Goal: Task Accomplishment & Management: Use online tool/utility

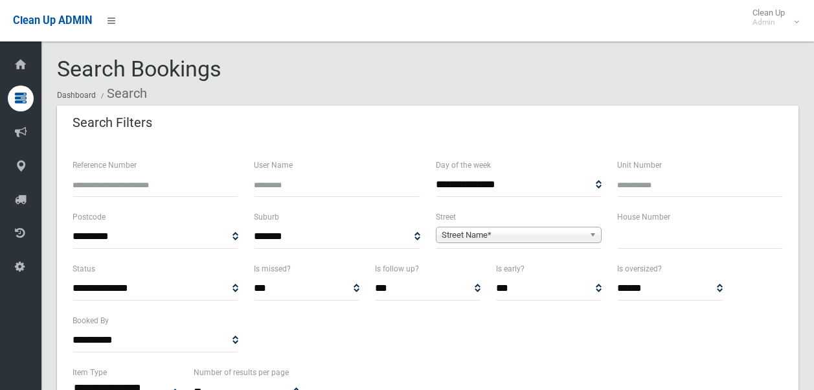
select select
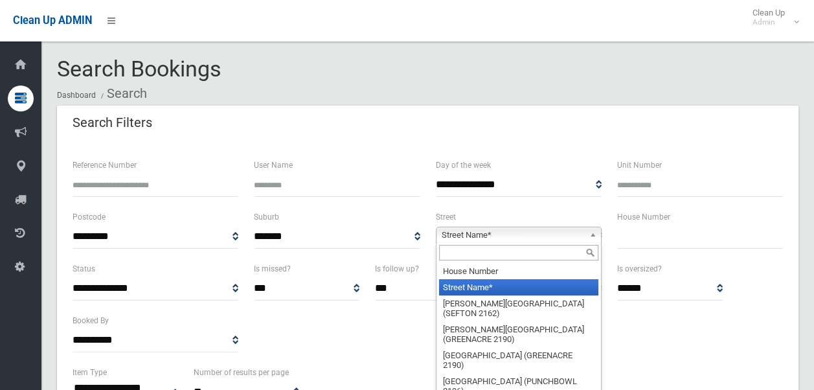
click at [496, 238] on span "Street Name*" at bounding box center [512, 235] width 142 height 16
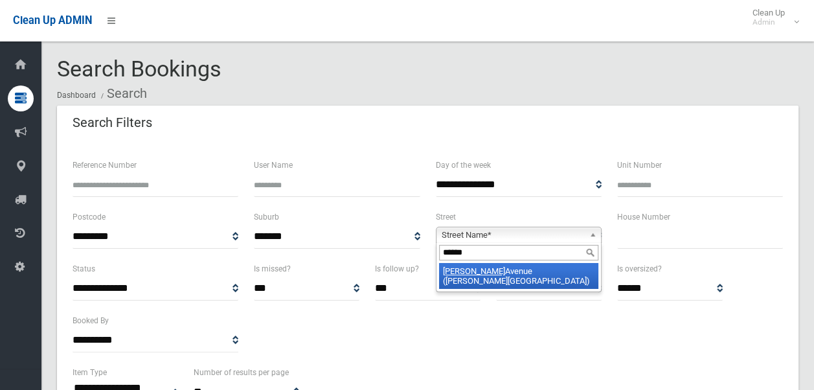
type input "******"
click at [500, 268] on li "Moncur Avenue (BELMORE 2192)" at bounding box center [518, 276] width 159 height 26
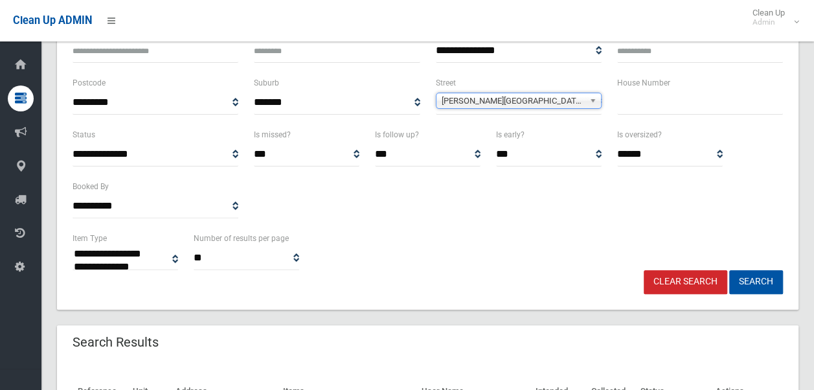
scroll to position [135, 0]
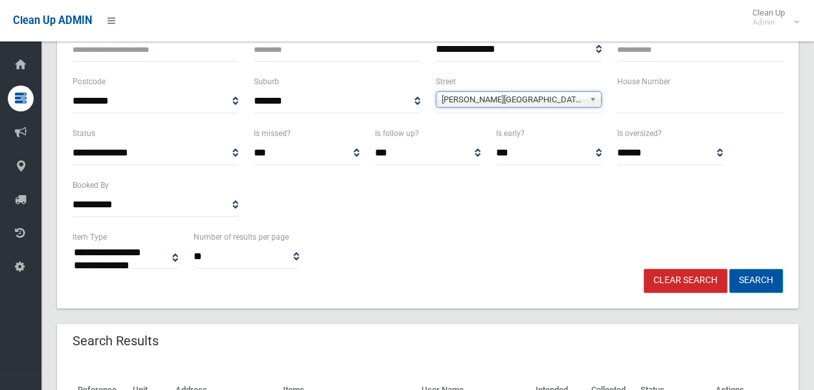
click at [759, 281] on button "Search" at bounding box center [756, 281] width 54 height 24
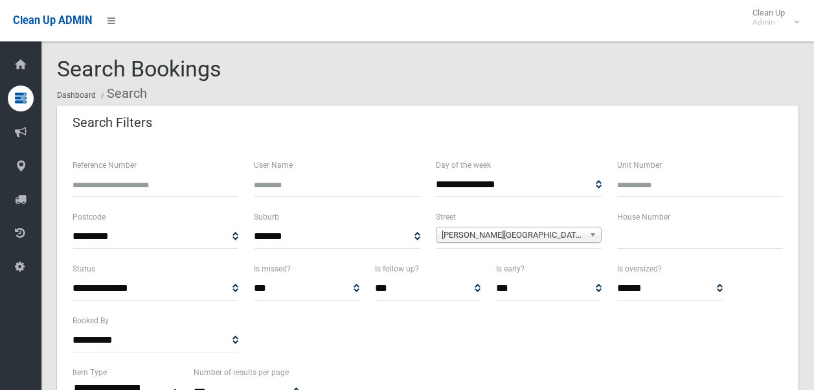
select select
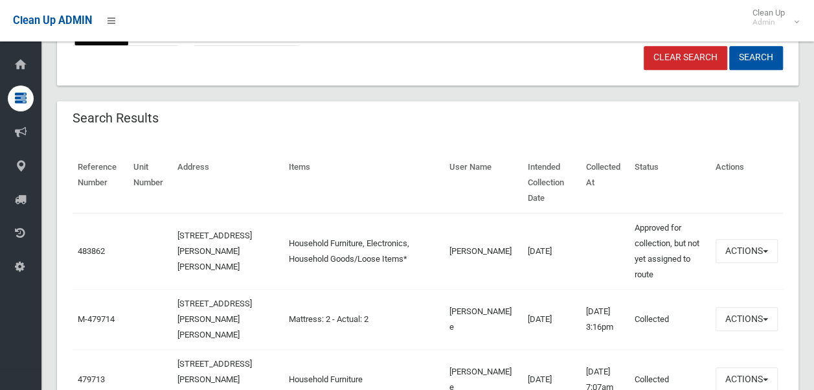
scroll to position [365, 0]
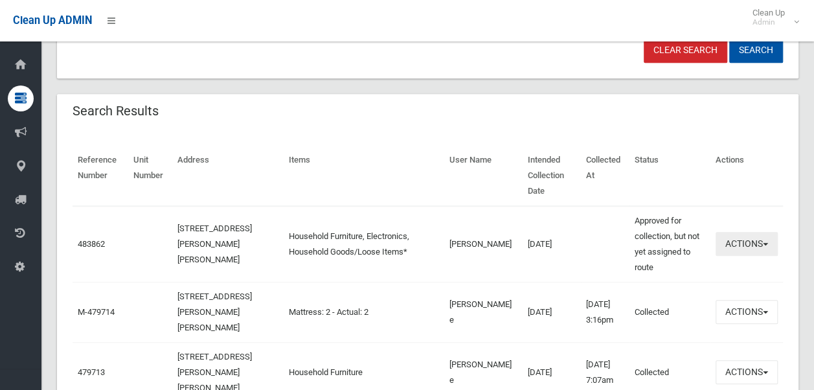
click at [748, 245] on button "Actions" at bounding box center [746, 244] width 62 height 24
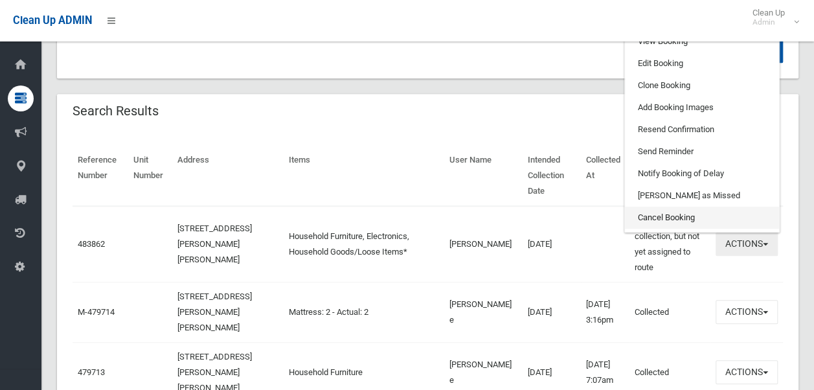
scroll to position [269, 0]
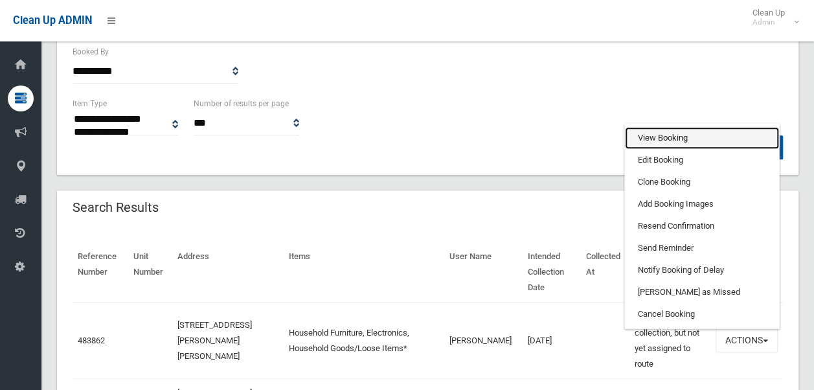
click at [682, 137] on link "View Booking" at bounding box center [702, 138] width 154 height 22
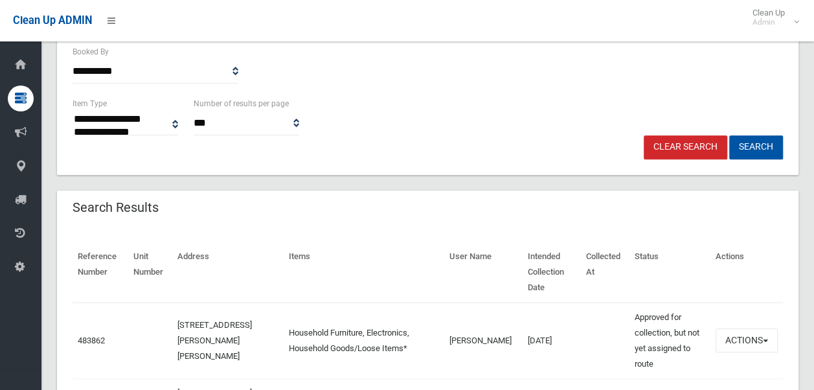
click at [676, 144] on link "Clear Search" at bounding box center [684, 147] width 83 height 24
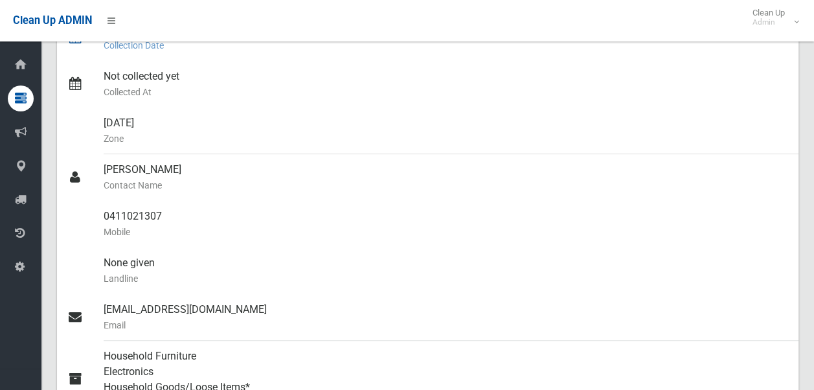
scroll to position [279, 0]
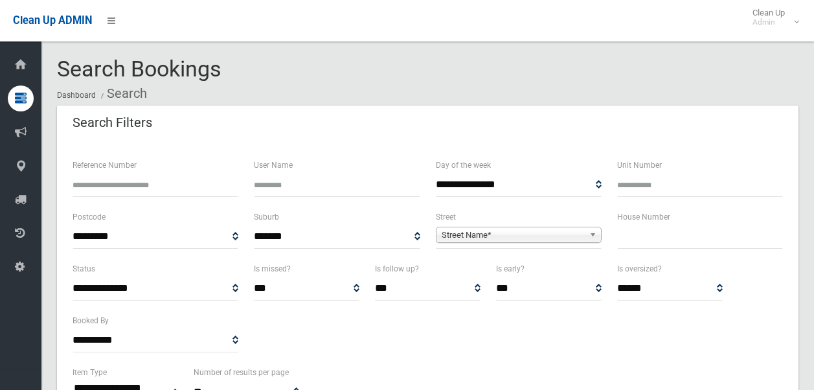
select select
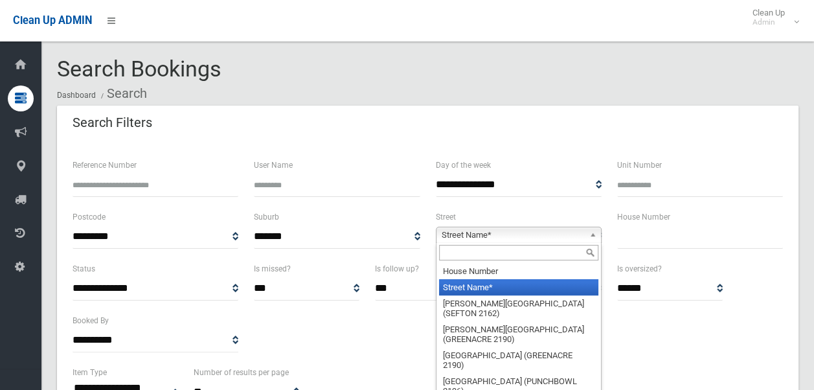
click at [518, 233] on span "Street Name*" at bounding box center [512, 235] width 142 height 16
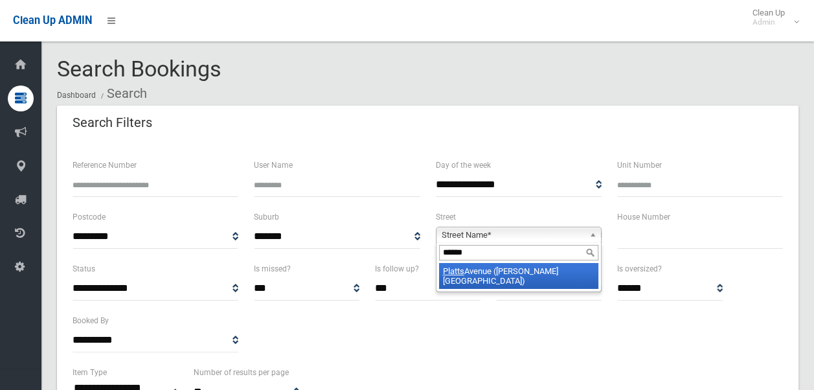
type input "******"
click at [496, 272] on li "Platts Avenue (BELMORE 2192)" at bounding box center [518, 276] width 159 height 26
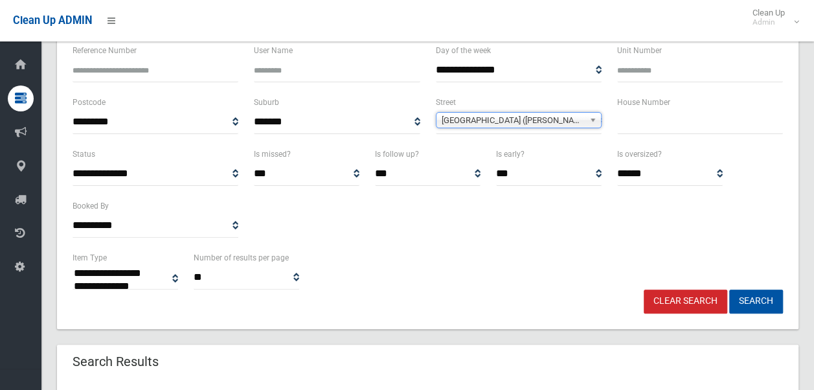
scroll to position [115, 0]
click at [756, 295] on button "Search" at bounding box center [756, 301] width 54 height 24
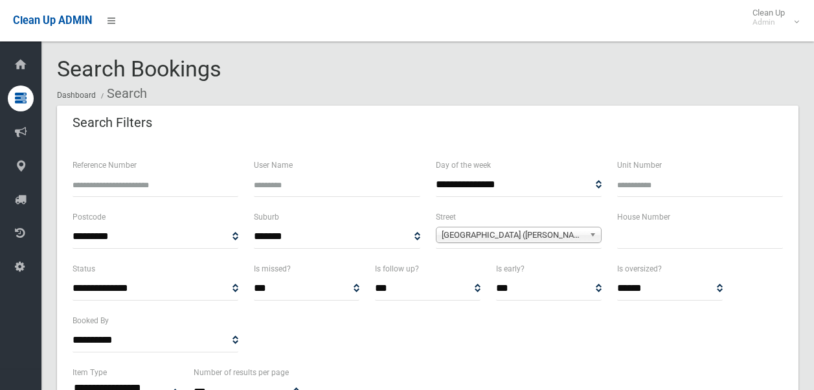
select select
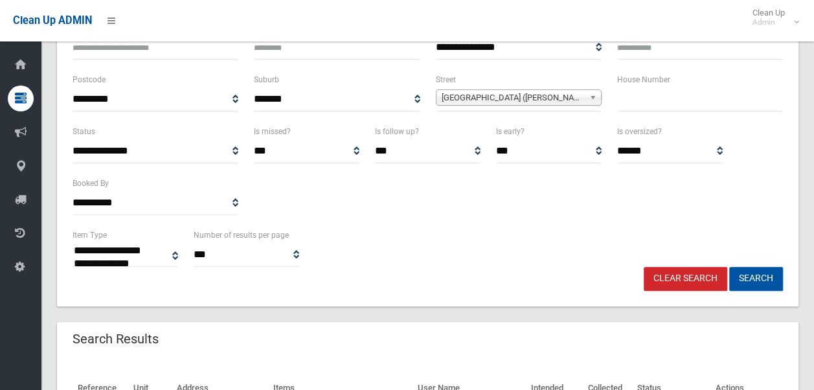
scroll to position [152, 0]
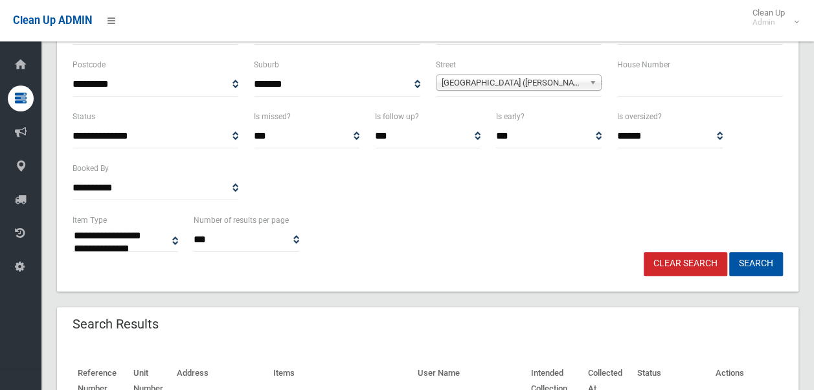
click at [686, 261] on link "Clear Search" at bounding box center [684, 264] width 83 height 24
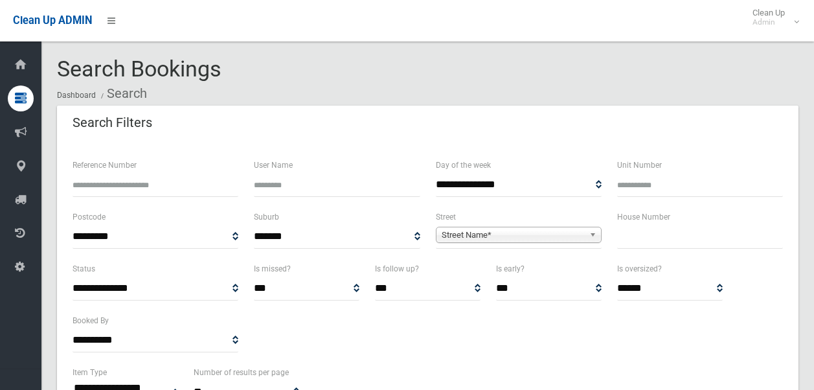
select select
